Goal: Obtain resource: Obtain resource

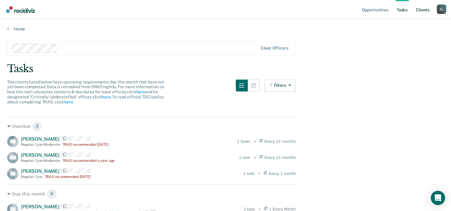
click at [422, 13] on link "Client s" at bounding box center [423, 9] width 16 height 19
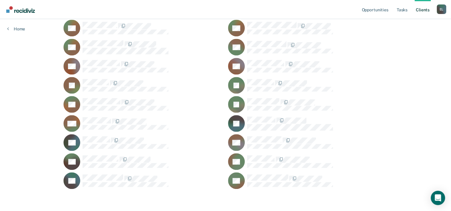
scroll to position [510, 0]
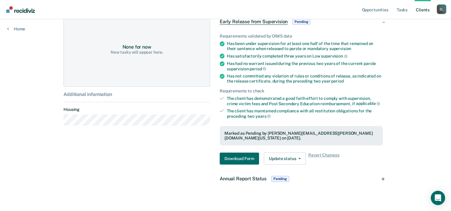
scroll to position [126, 0]
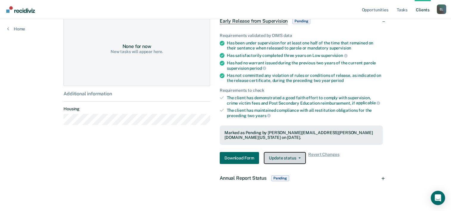
click at [280, 155] on button "Update status" at bounding box center [285, 158] width 42 height 12
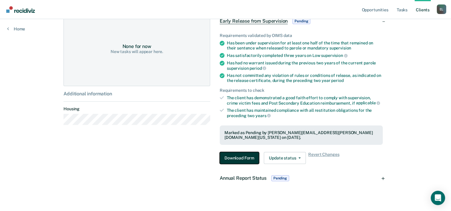
click at [240, 152] on button "Download Form" at bounding box center [239, 158] width 39 height 12
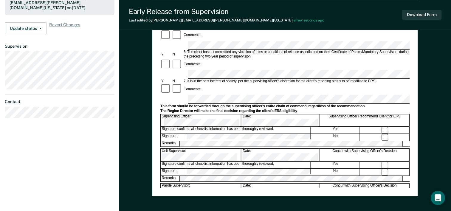
scroll to position [201, 0]
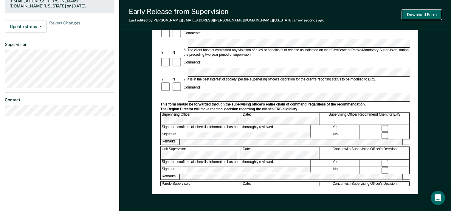
click at [427, 15] on button "Download Form" at bounding box center [422, 15] width 39 height 10
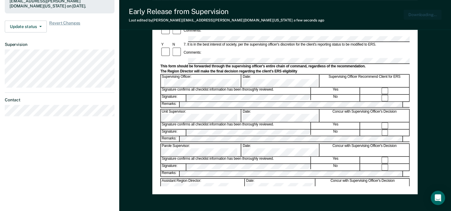
scroll to position [0, 0]
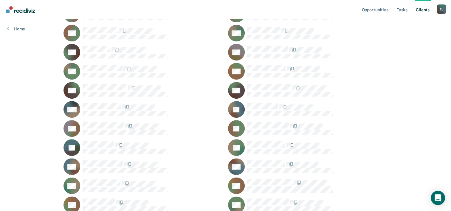
scroll to position [256, 0]
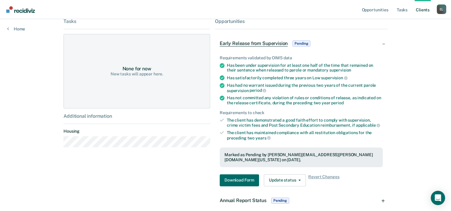
scroll to position [122, 0]
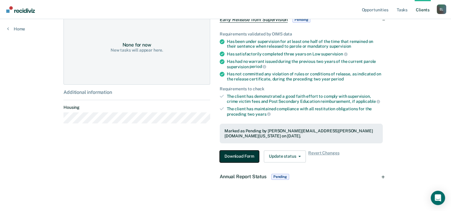
click at [233, 151] on button "Download Form" at bounding box center [239, 157] width 39 height 12
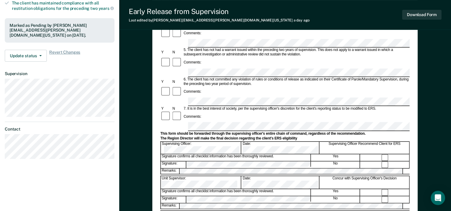
scroll to position [173, 0]
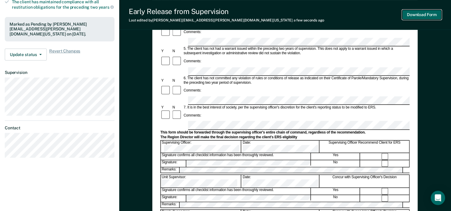
click at [414, 18] on button "Download Form" at bounding box center [422, 15] width 39 height 10
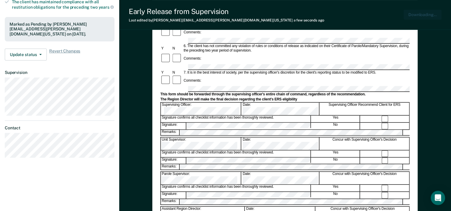
scroll to position [0, 0]
